Goal: Transaction & Acquisition: Purchase product/service

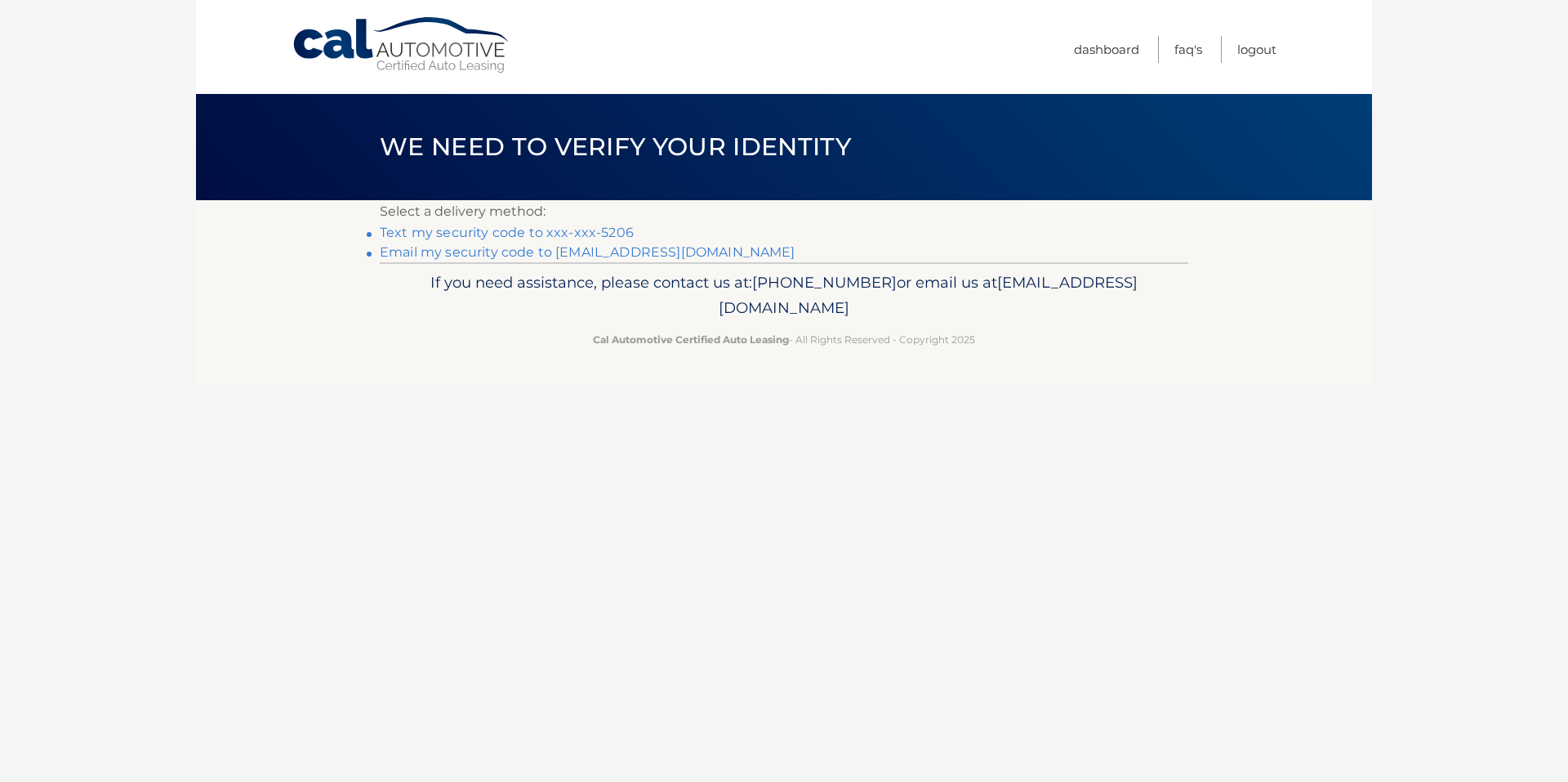
click at [580, 227] on link "Text my security code to xxx-xxx-5206" at bounding box center [507, 232] width 254 height 15
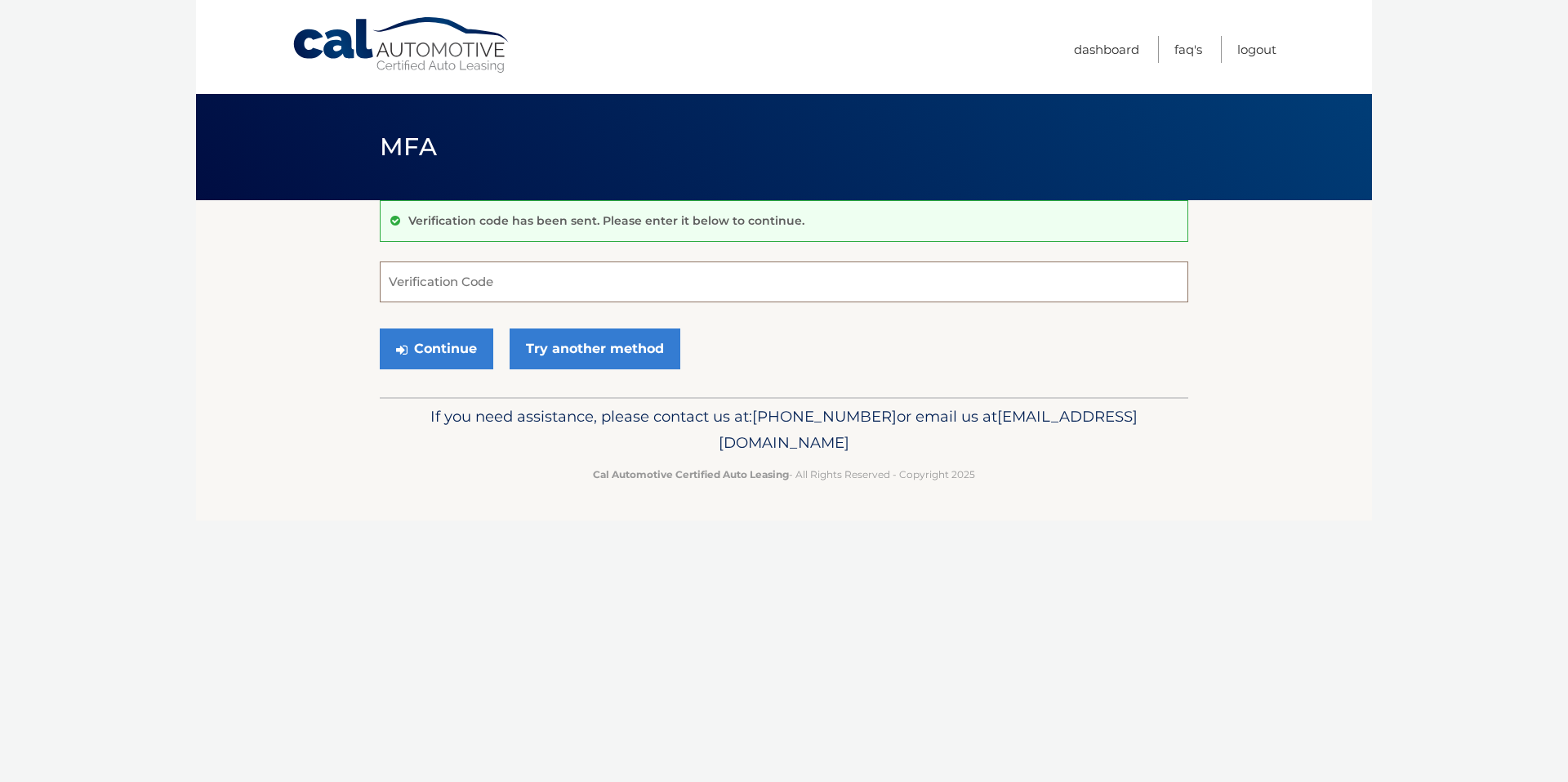
click at [540, 291] on input "Verification Code" at bounding box center [784, 282] width 808 height 41
type input "226453"
click at [436, 347] on button "Continue" at bounding box center [436, 349] width 114 height 41
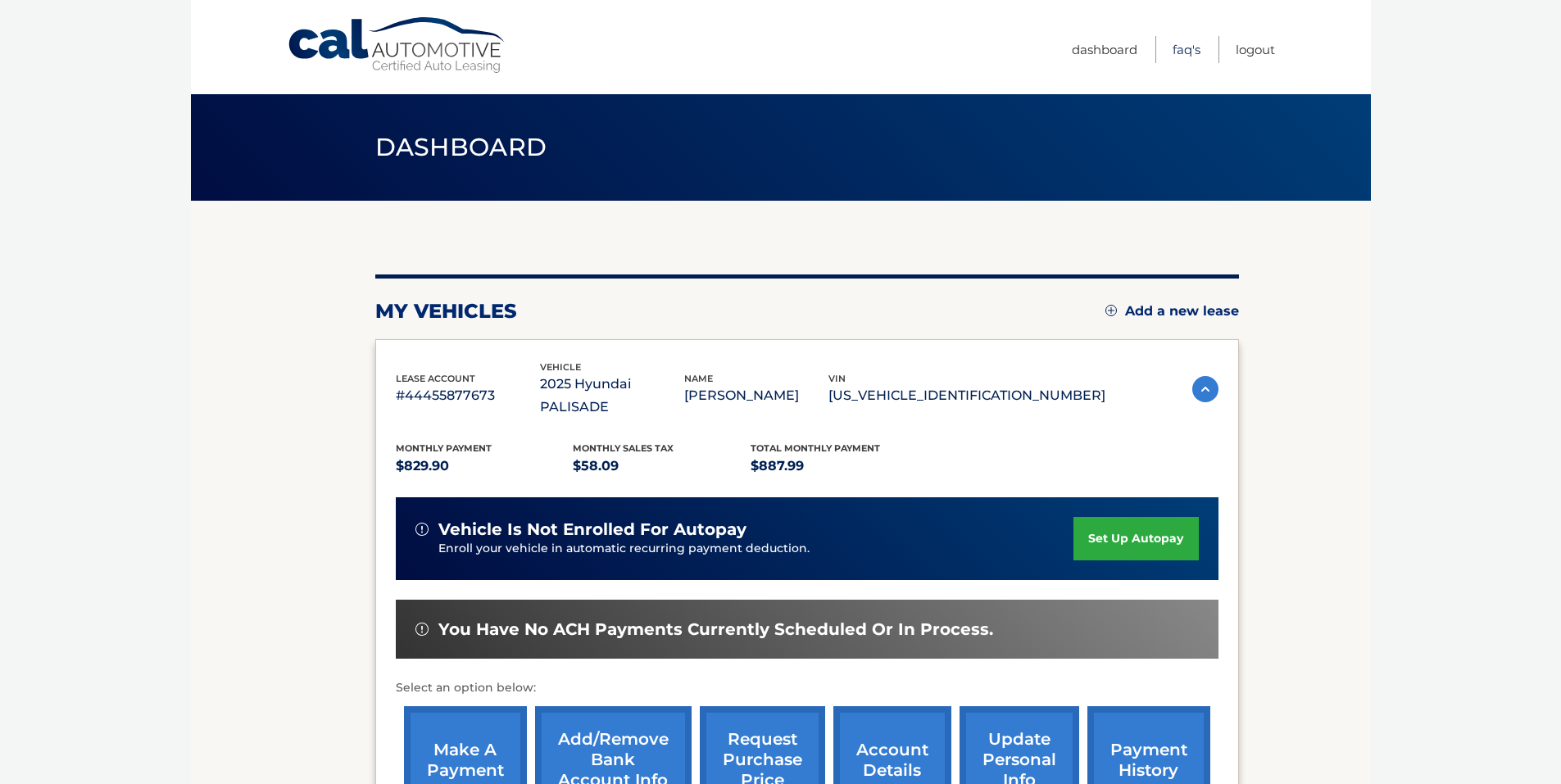
click at [1185, 43] on link "FAQ's" at bounding box center [1186, 50] width 28 height 27
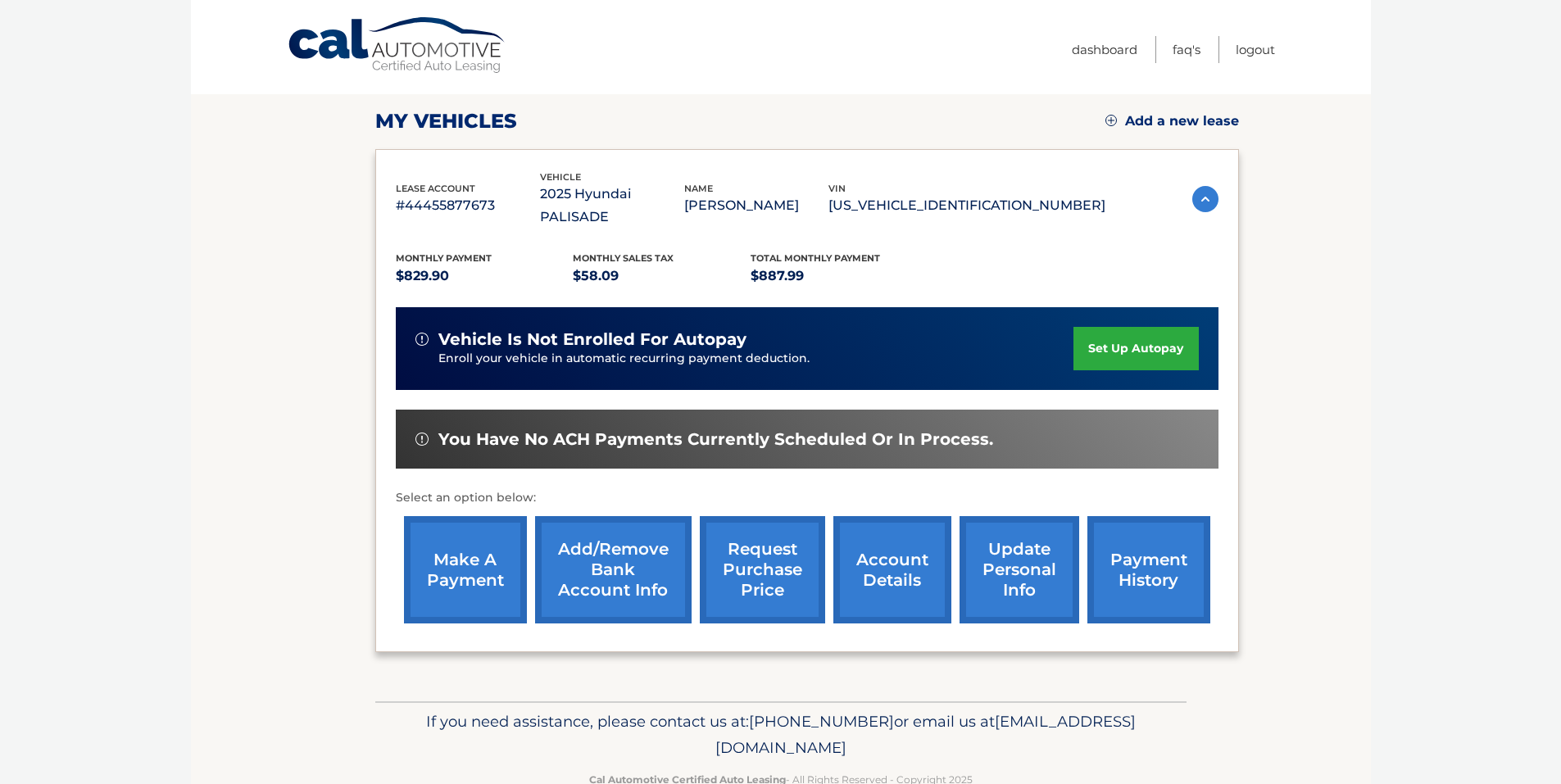
scroll to position [209, 0]
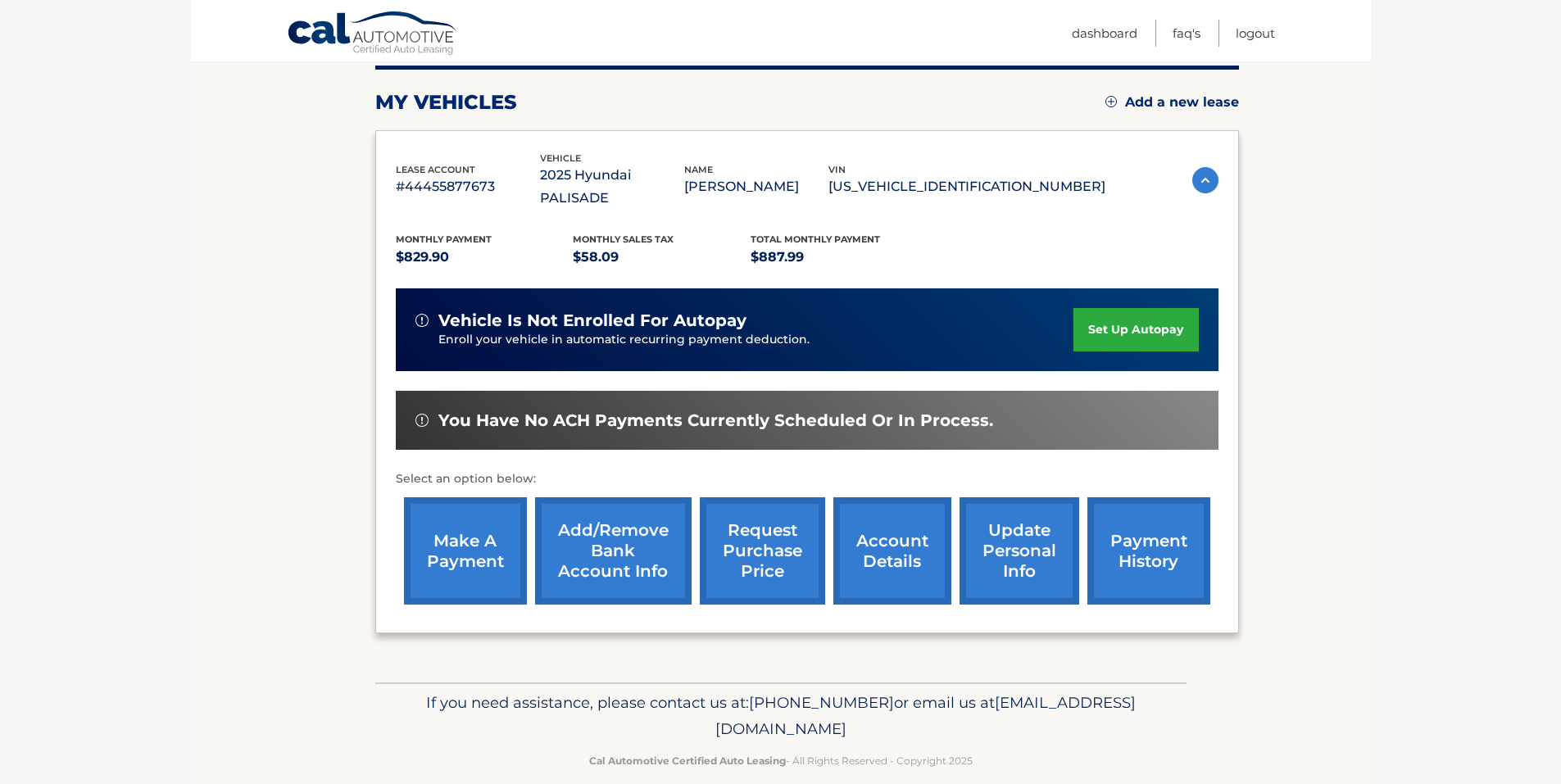
click at [464, 531] on link "make a payment" at bounding box center [466, 550] width 123 height 107
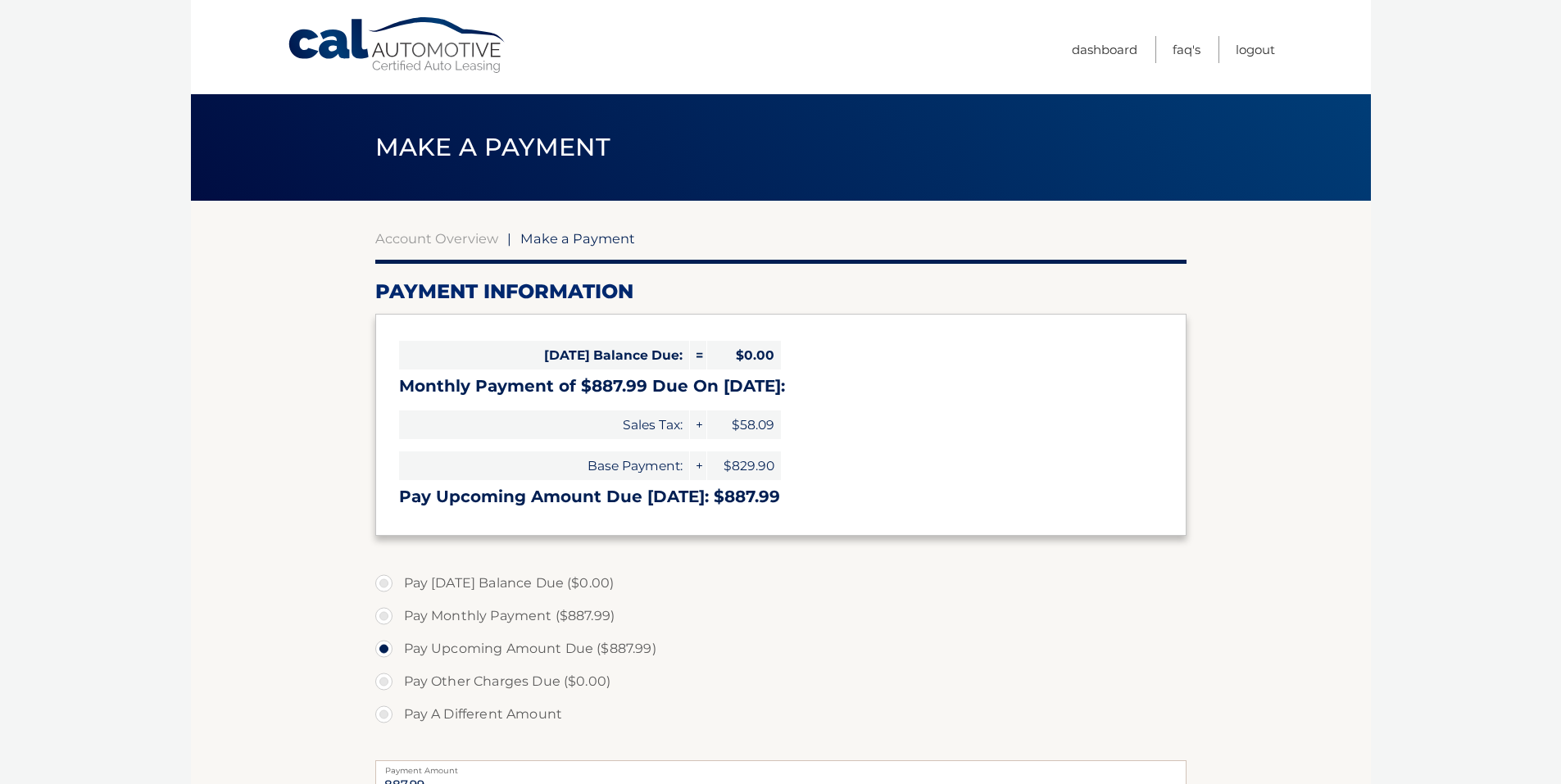
select select "MGE5ZDJhYTUtOGIzZC00NGRiLWE4MDYtNDI0ZjQ0YTU5OGNi"
click at [850, 602] on label "Pay Monthly Payment ($887.99)" at bounding box center [780, 615] width 811 height 33
click at [398, 602] on input "Pay Monthly Payment ($887.99)" at bounding box center [390, 612] width 16 height 27
radio input "true"
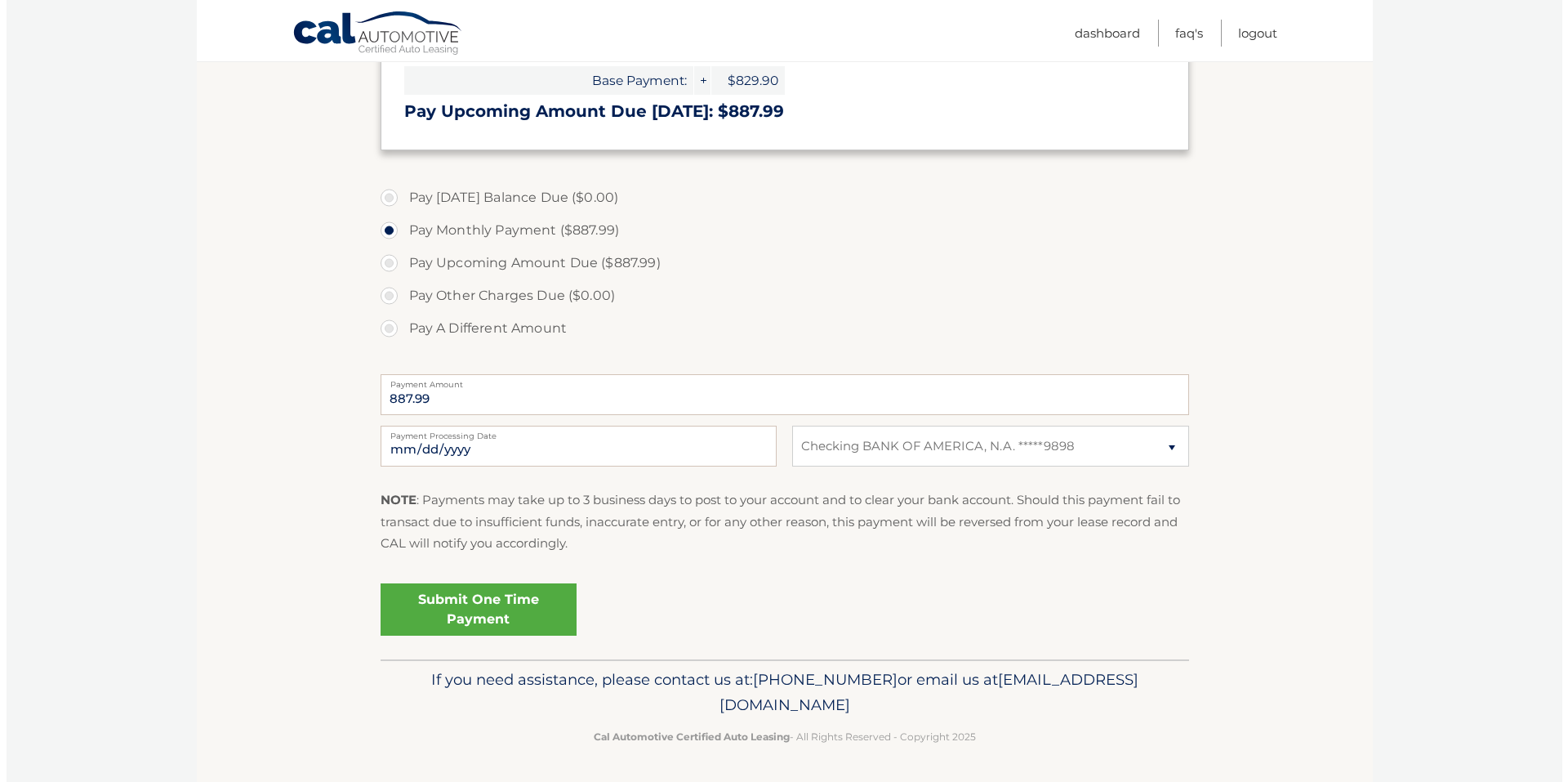
scroll to position [386, 0]
click at [440, 615] on link "Submit One Time Payment" at bounding box center [472, 607] width 196 height 52
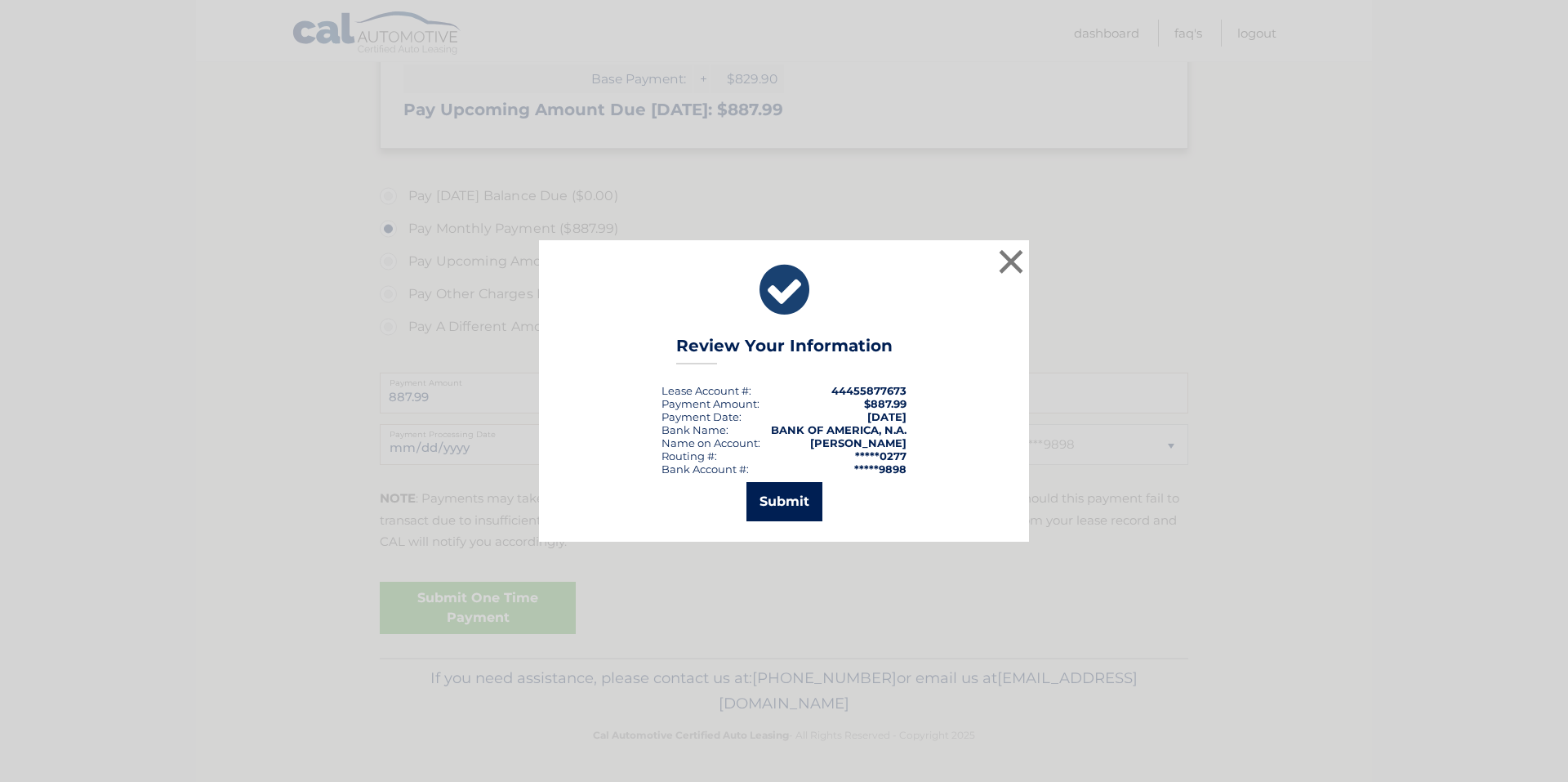
click at [801, 495] on button "Submit" at bounding box center [784, 502] width 76 height 39
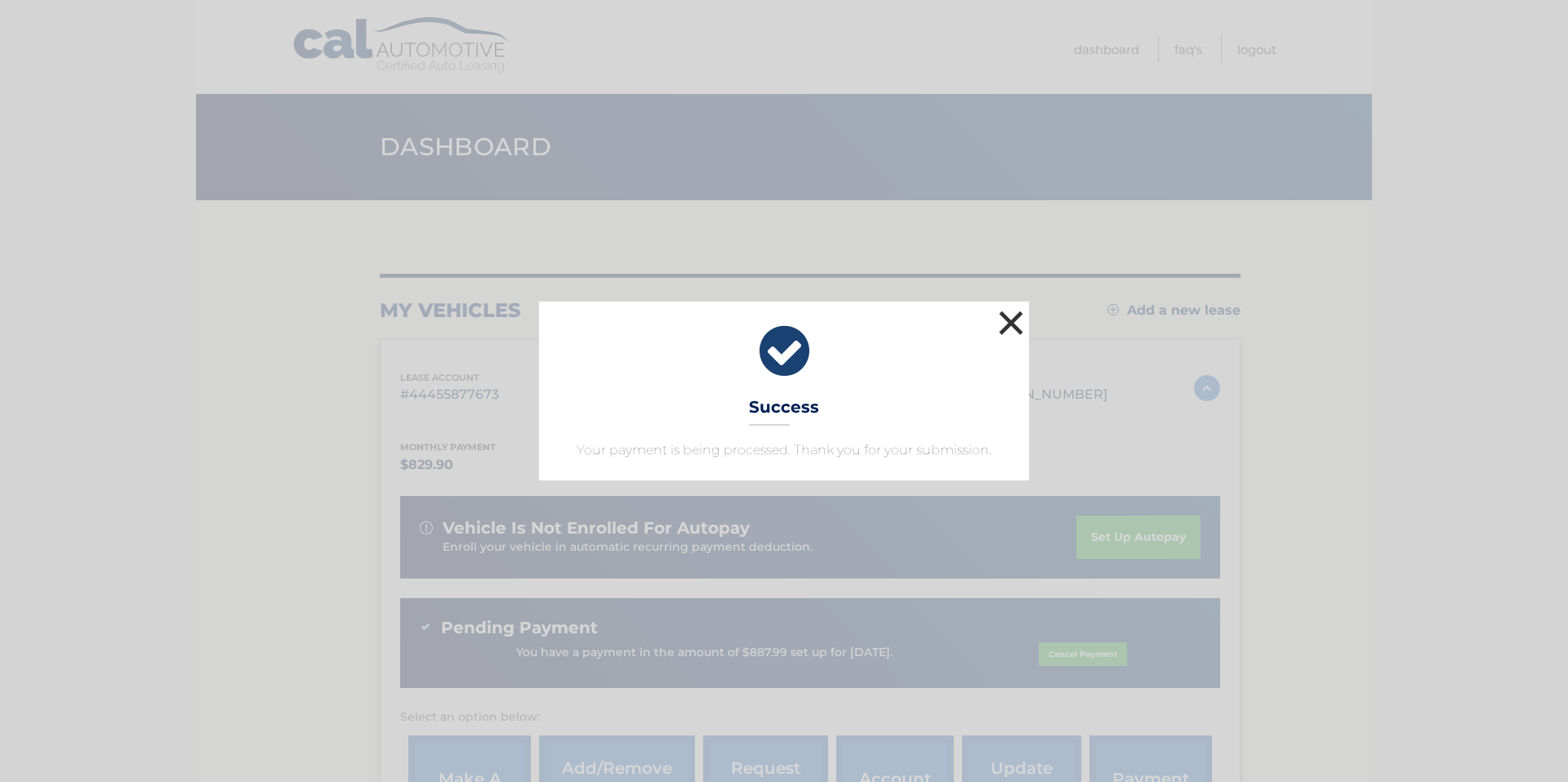
click at [1014, 324] on button "×" at bounding box center [1011, 323] width 32 height 32
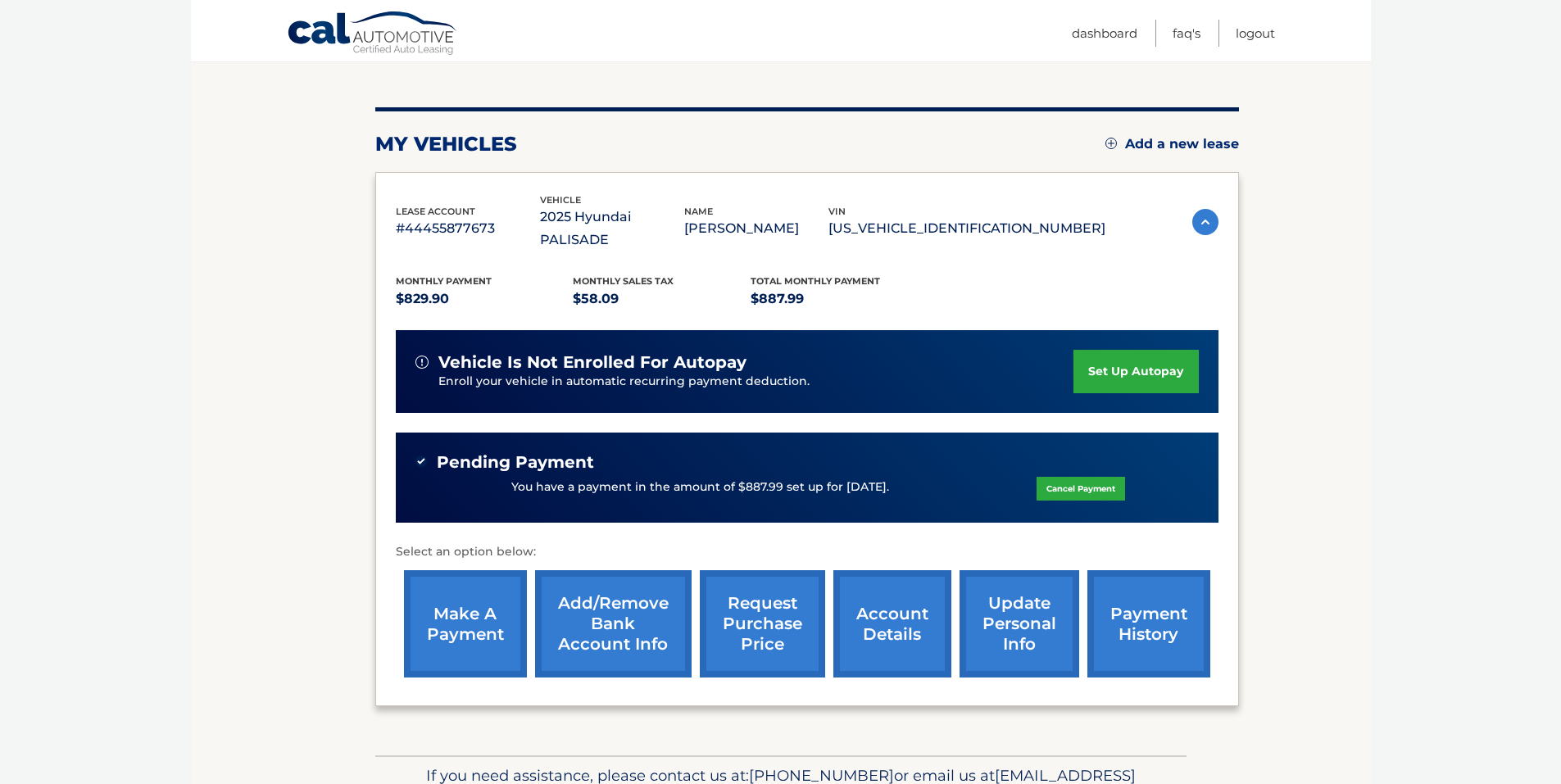
scroll to position [240, 0]
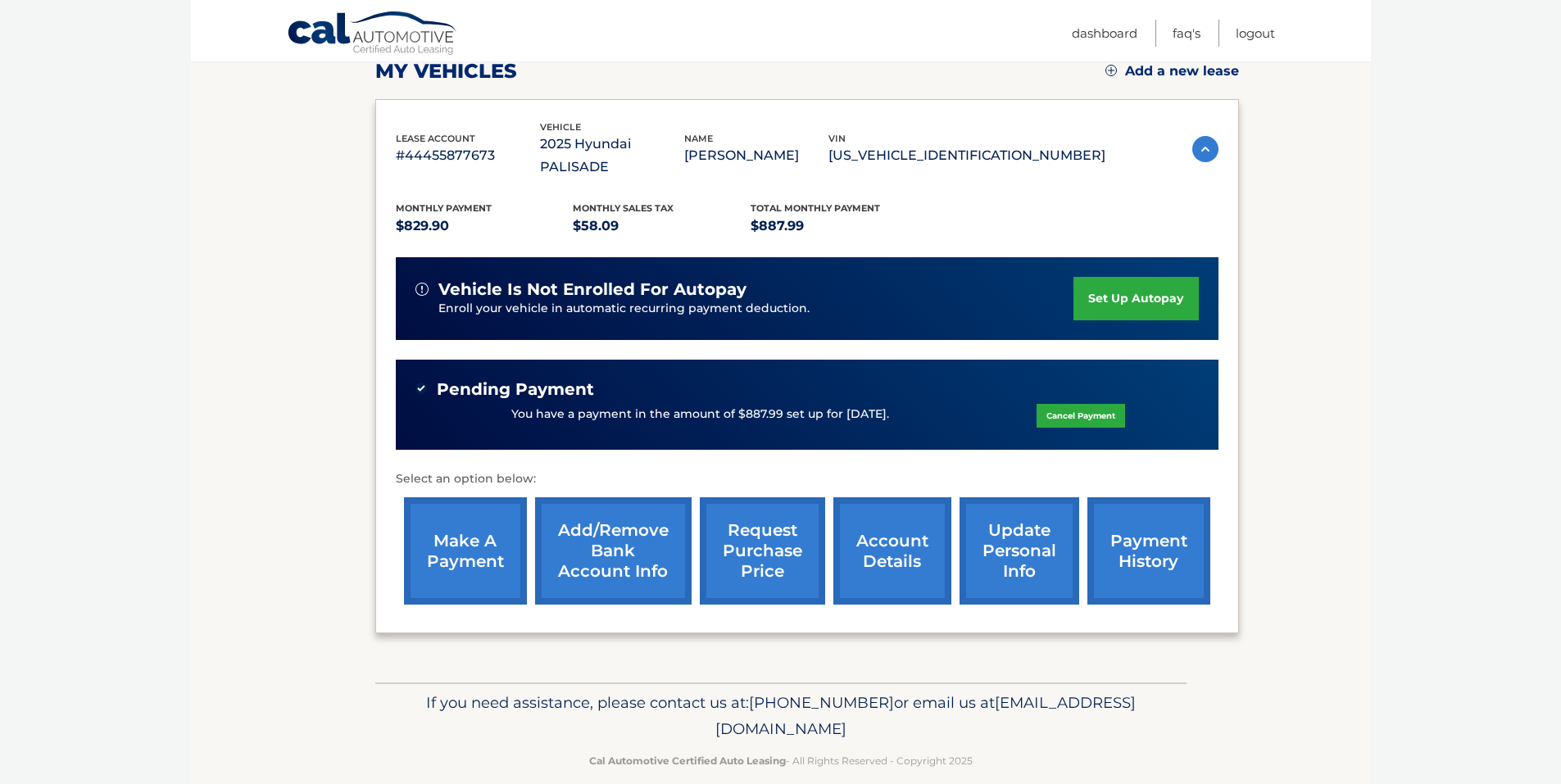
click at [882, 530] on link "account details" at bounding box center [892, 550] width 118 height 107
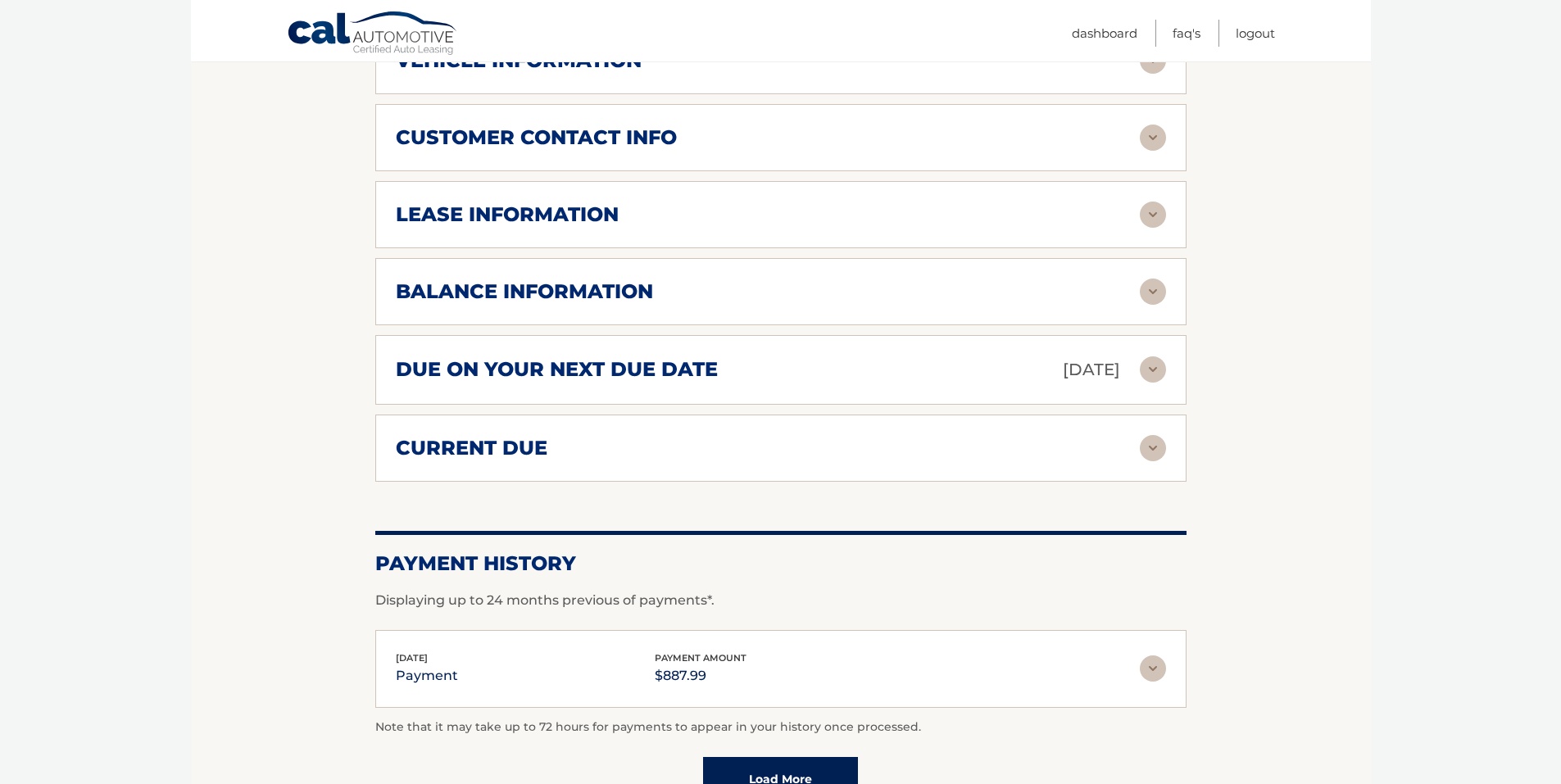
scroll to position [656, 0]
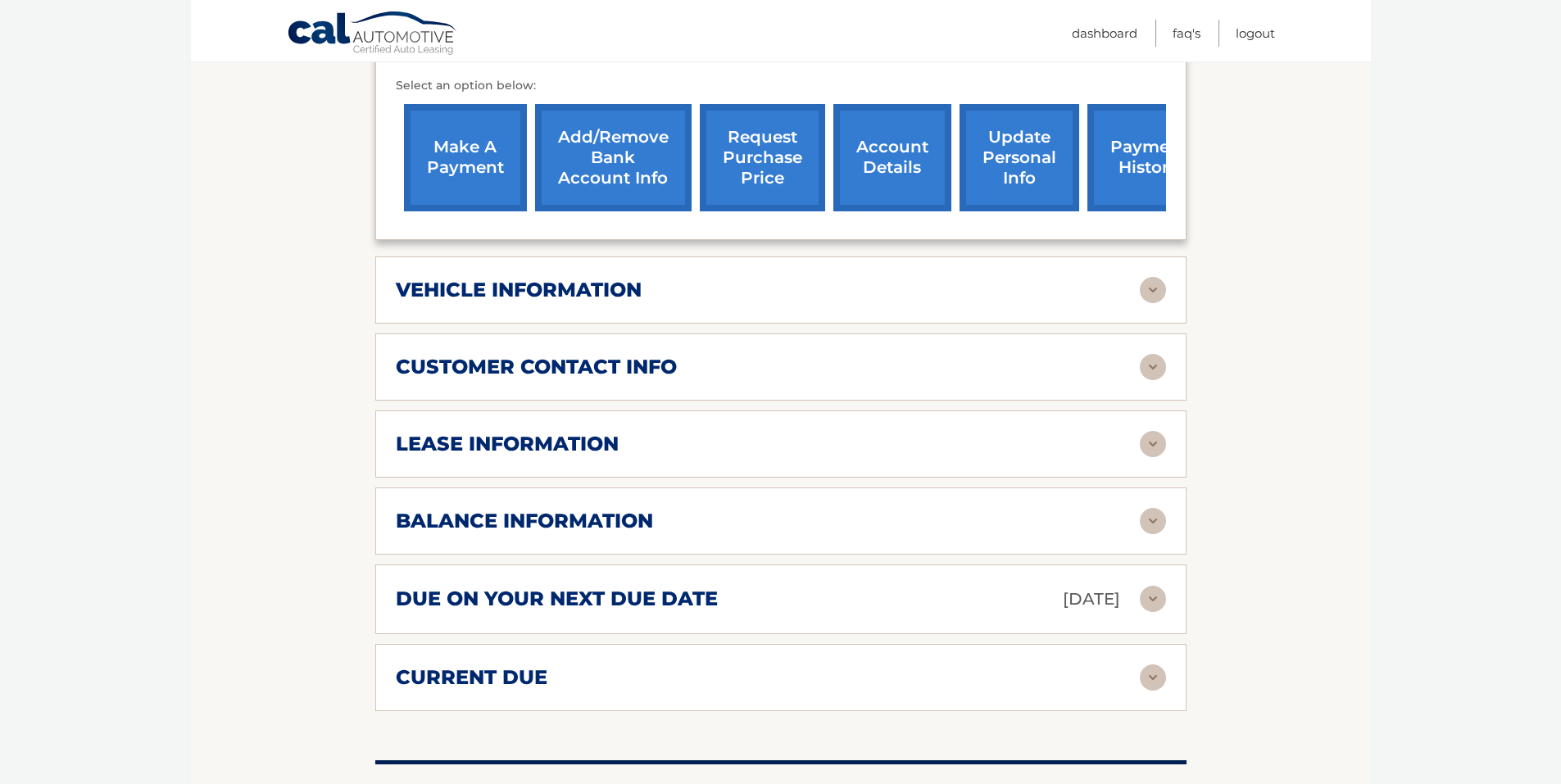
click at [480, 431] on h2 "lease information" at bounding box center [507, 443] width 223 height 25
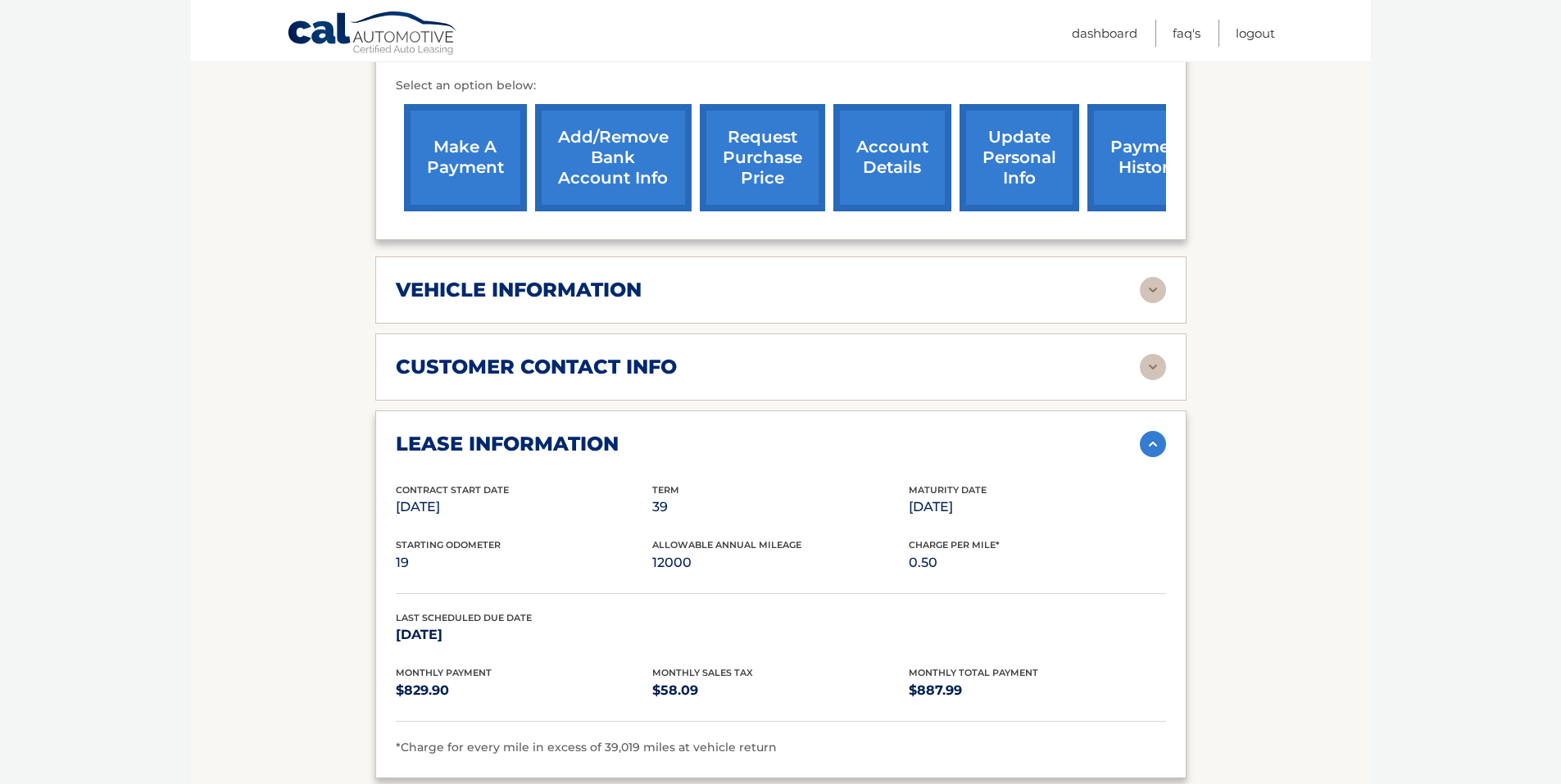
click at [264, 469] on section "Account Details | #44455877673 Back to Dashboard Manage Your Lease lease accoun…" at bounding box center [781, 458] width 1180 height 1825
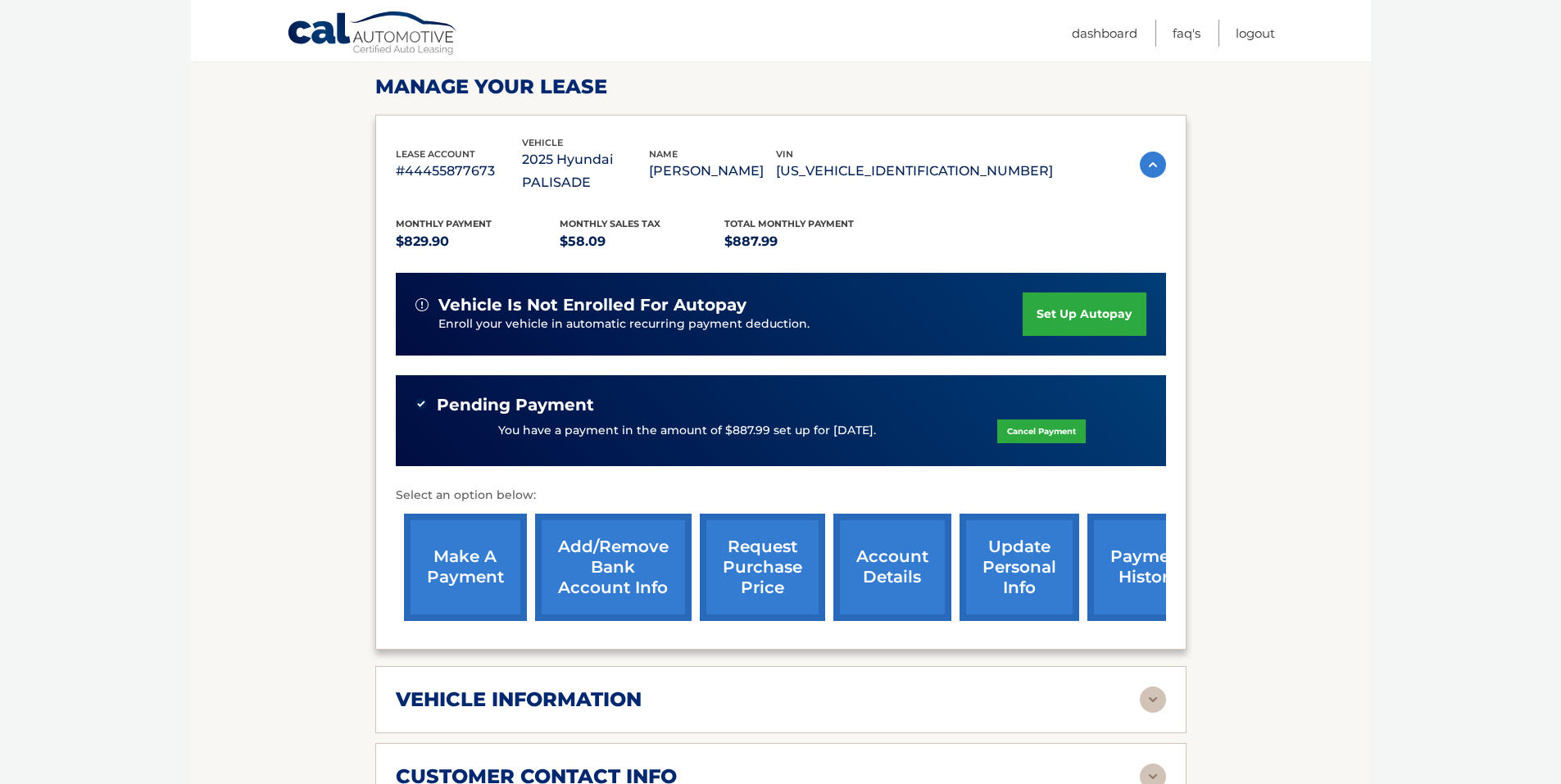
scroll to position [0, 0]
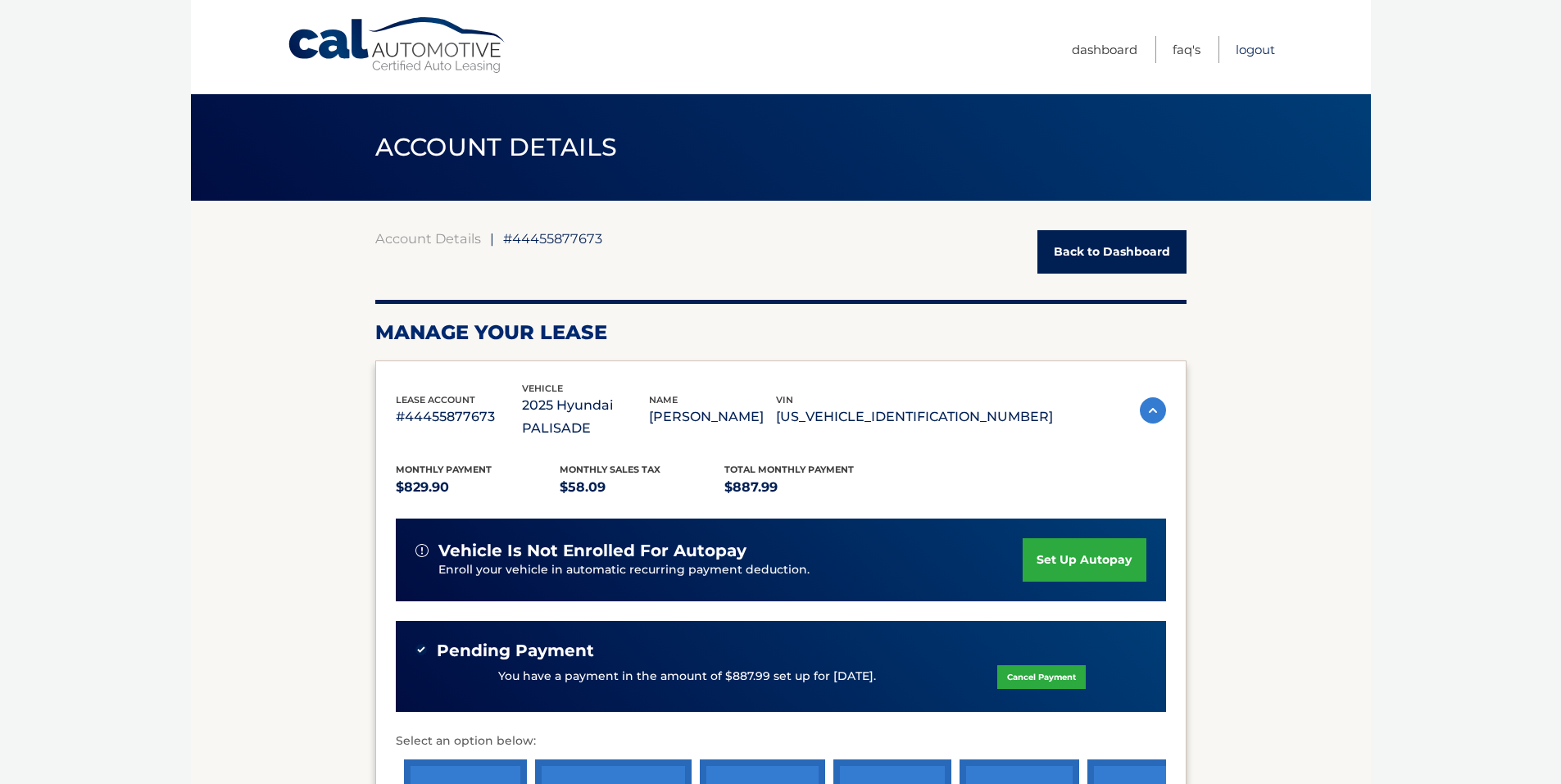
click at [1246, 50] on link "Logout" at bounding box center [1255, 50] width 39 height 27
